Goal: Task Accomplishment & Management: Use online tool/utility

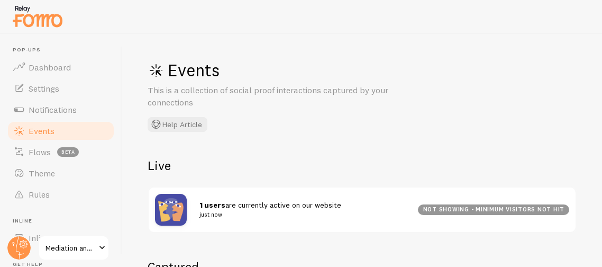
click at [218, 169] on h2 "Live" at bounding box center [362, 165] width 429 height 16
click at [329, 130] on div "Events This is a collection of social proof interactions captured by your conne…" at bounding box center [306, 95] width 317 height 72
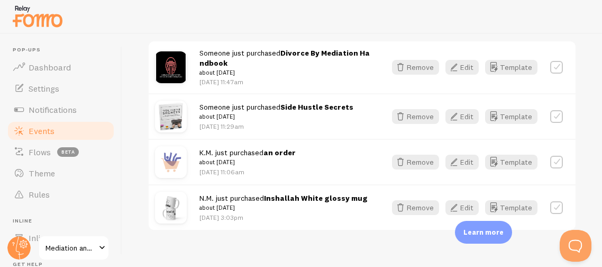
scroll to position [288, 0]
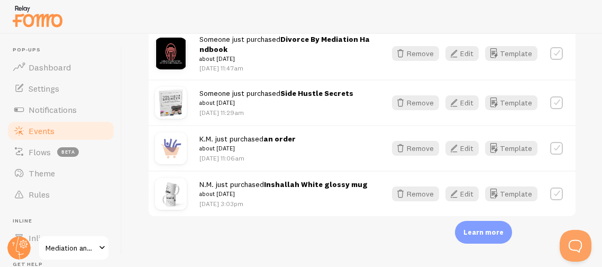
click at [352, 17] on div at bounding box center [301, 17] width 602 height 34
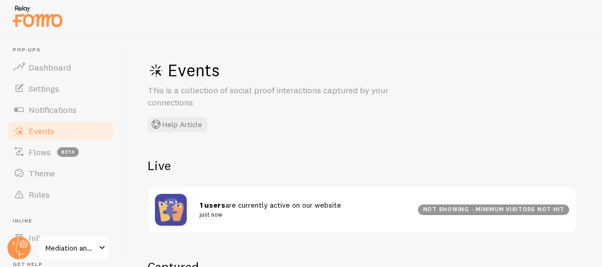
click at [196, 149] on div "Events This is a collection of social proof interactions captured by your conne…" at bounding box center [362, 150] width 480 height 233
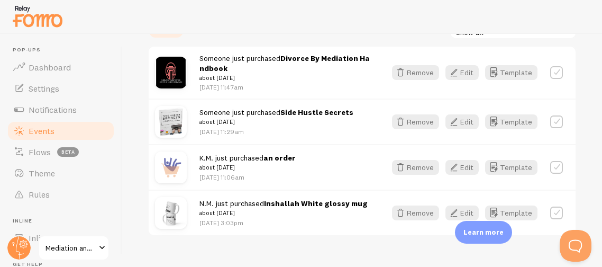
scroll to position [267, 0]
